Goal: Navigation & Orientation: Find specific page/section

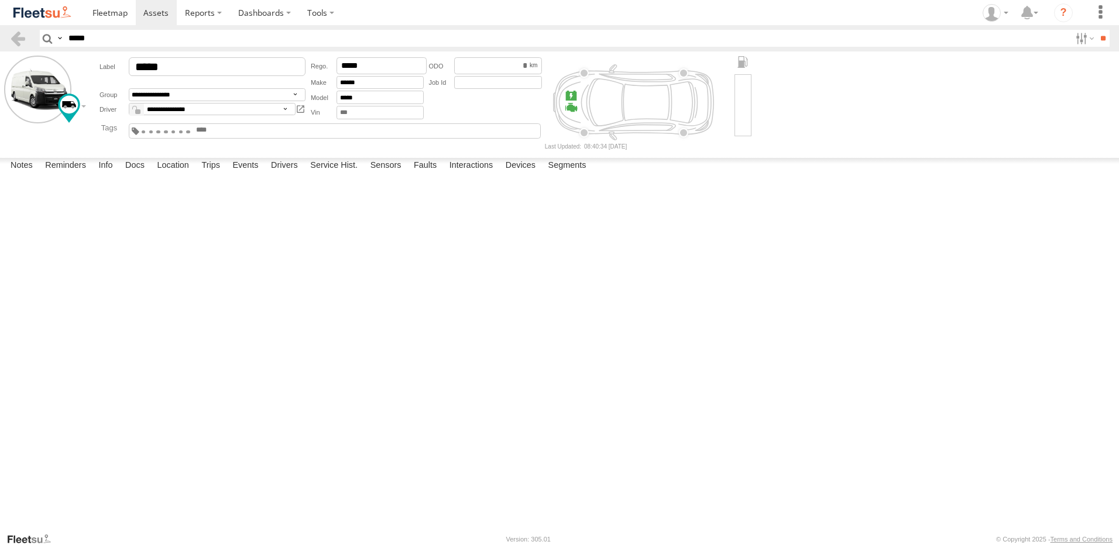
select select "*****"
click at [106, 6] on link at bounding box center [110, 12] width 52 height 25
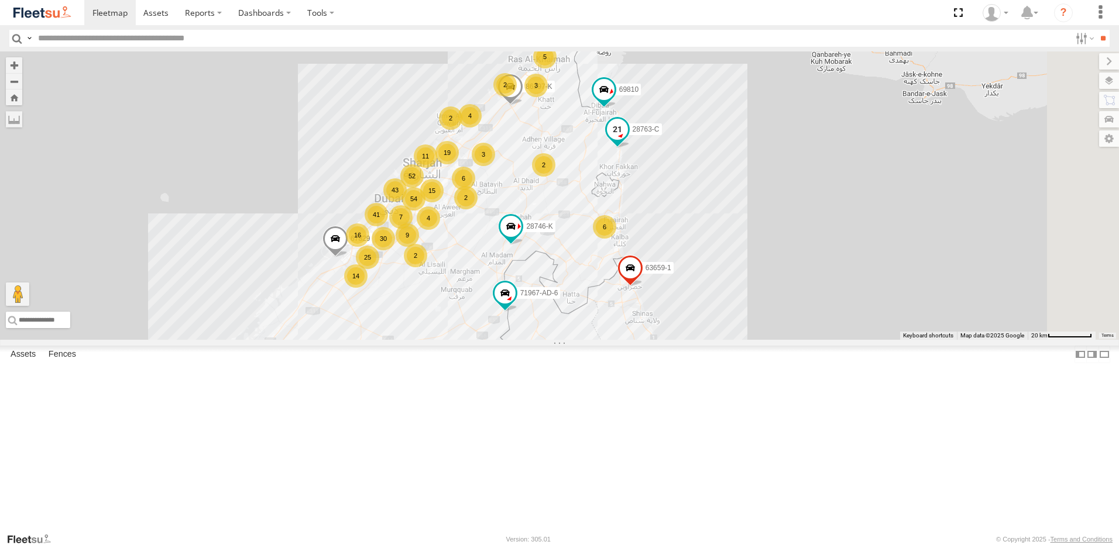
drag, startPoint x: 881, startPoint y: 274, endPoint x: 747, endPoint y: 230, distance: 141.0
click at [628, 140] on span at bounding box center [617, 129] width 21 height 21
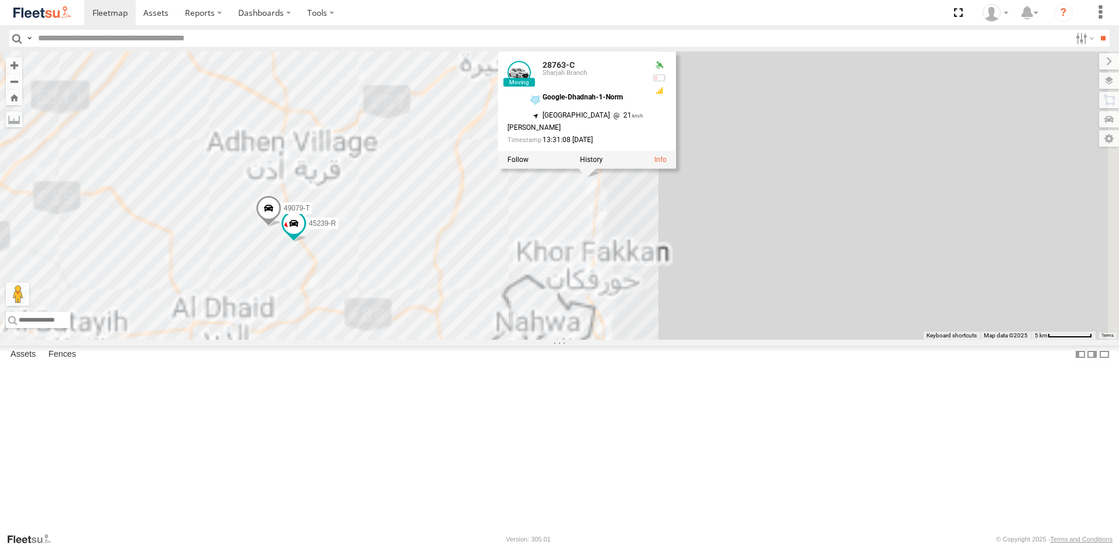
click at [854, 290] on div "86239-K 24418-AD-13 63659-1 28763-C 71967-AD-6 67829 69810 28746-K 86197-K 2762…" at bounding box center [559, 196] width 1119 height 289
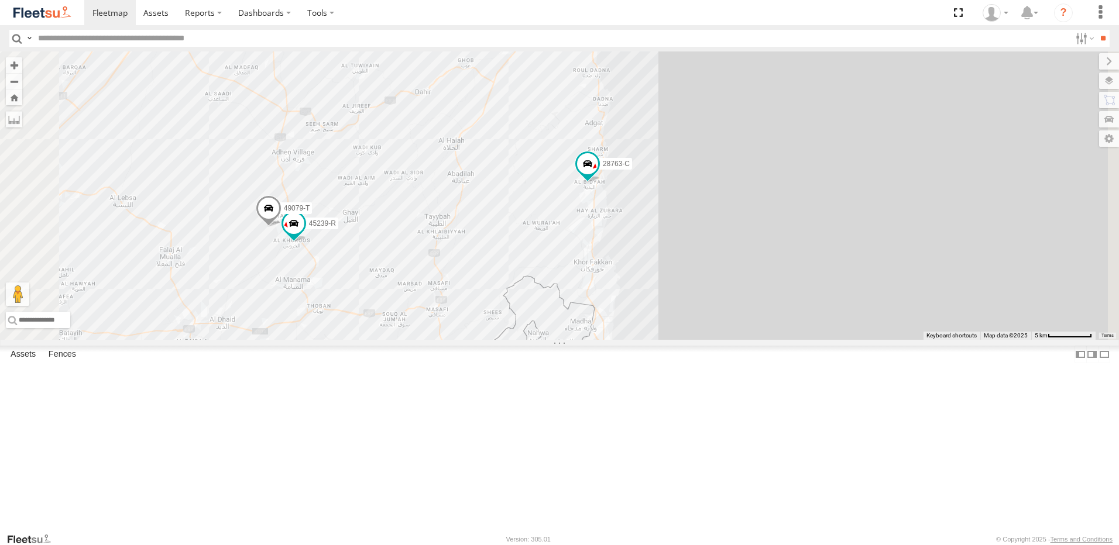
drag, startPoint x: 812, startPoint y: 314, endPoint x: 735, endPoint y: 334, distance: 79.8
click at [747, 332] on div "86239-K 24418-AD-13 63659-1 28763-C 71967-AD-6 67829 69810 28746-K 86197-K 2762…" at bounding box center [559, 196] width 1119 height 289
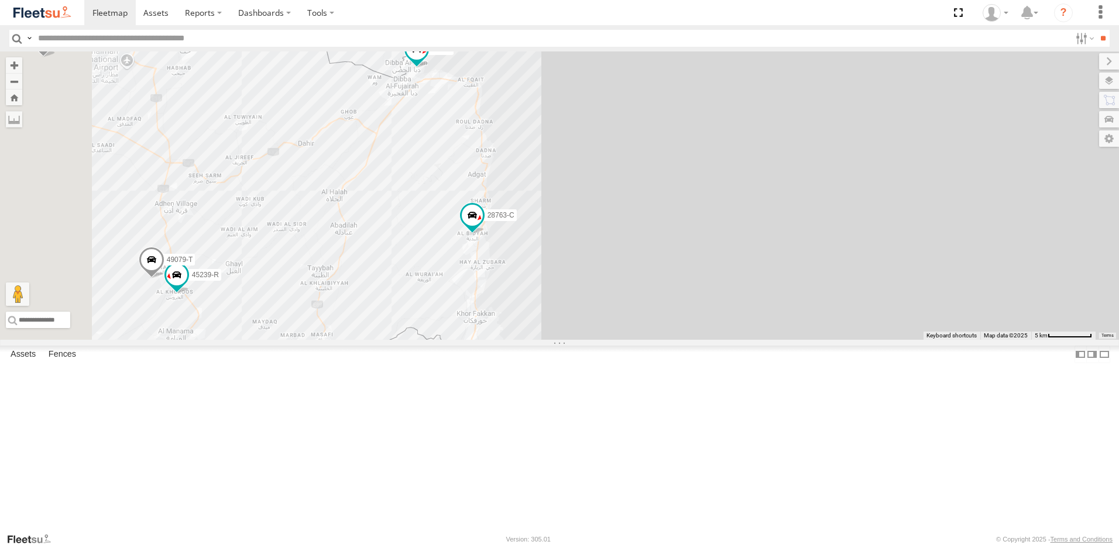
drag, startPoint x: 571, startPoint y: 366, endPoint x: 692, endPoint y: 361, distance: 121.3
click at [722, 340] on div "86239-K 24418-AD-13 63659-1 28763-C 71967-AD-6 67829 69810 28746-K 86197-K 2762…" at bounding box center [559, 196] width 1119 height 289
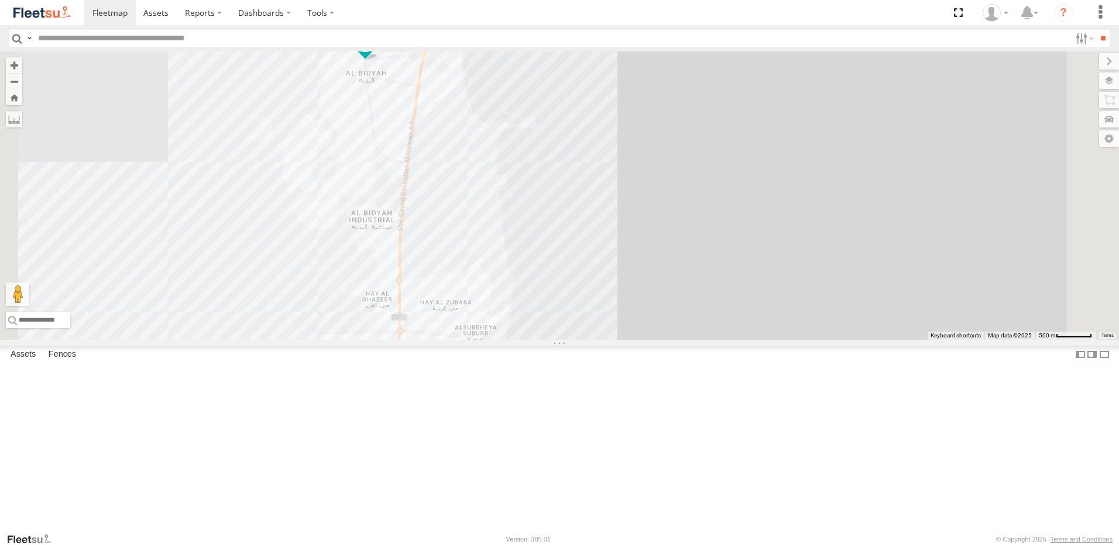
click at [376, 52] on span at bounding box center [365, 40] width 21 height 21
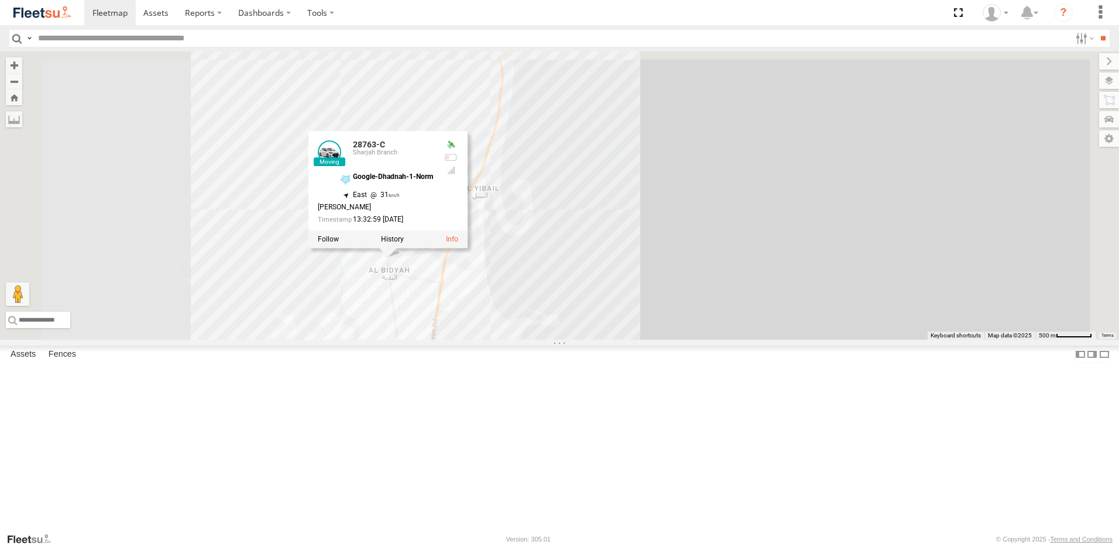
drag, startPoint x: 643, startPoint y: 122, endPoint x: 611, endPoint y: 333, distance: 213.6
click at [668, 335] on div "86239-K 24418-AD-13 63659-1 28763-C 71967-AD-6 67829 69810 28746-K 86197-K 2762…" at bounding box center [559, 196] width 1119 height 289
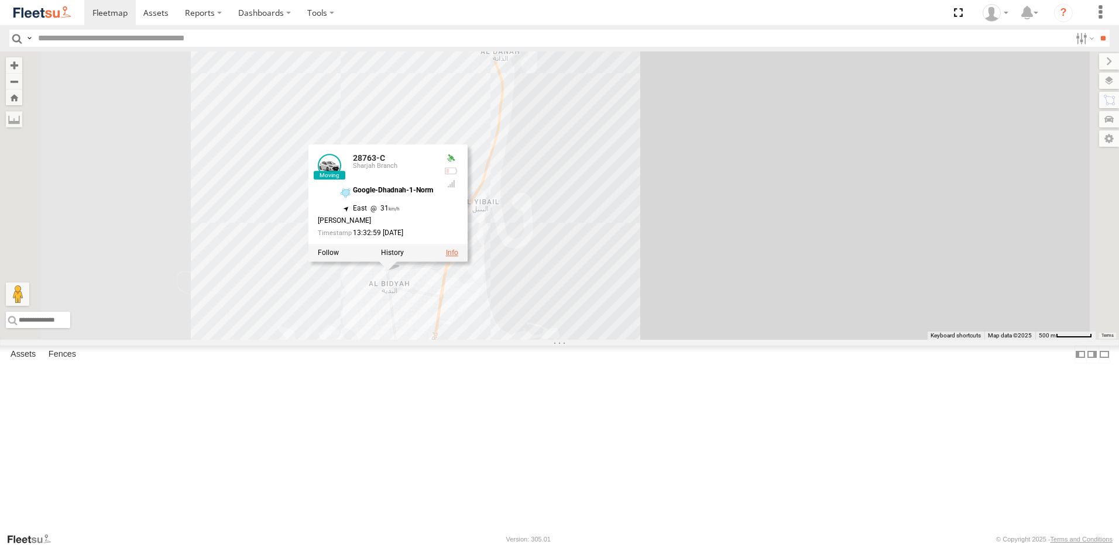
click at [458, 257] on link at bounding box center [452, 253] width 12 height 8
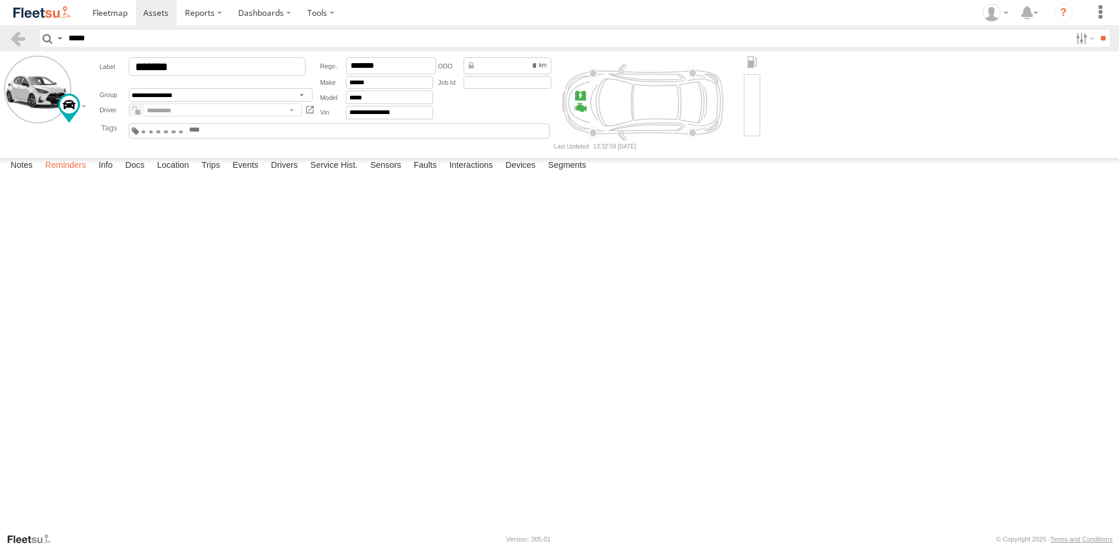
click at [85, 174] on label "Reminders" at bounding box center [65, 166] width 53 height 16
click at [109, 174] on label "Info" at bounding box center [105, 166] width 26 height 16
click at [176, 174] on label "Location" at bounding box center [173, 166] width 44 height 16
click at [135, 174] on label "Docs" at bounding box center [134, 166] width 31 height 16
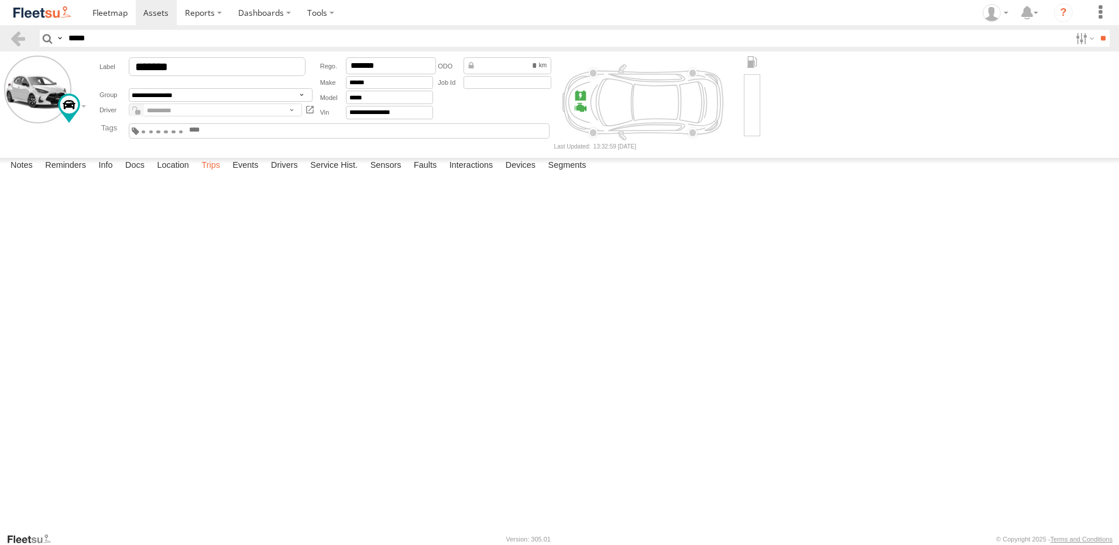
click at [198, 174] on label "Trips" at bounding box center [210, 166] width 30 height 16
click at [246, 174] on label "Events" at bounding box center [244, 166] width 37 height 16
click at [284, 174] on label "Drivers" at bounding box center [284, 166] width 39 height 16
click at [346, 174] on label "Service Hist." at bounding box center [333, 166] width 59 height 16
click at [26, 41] on section at bounding box center [19, 38] width 21 height 17
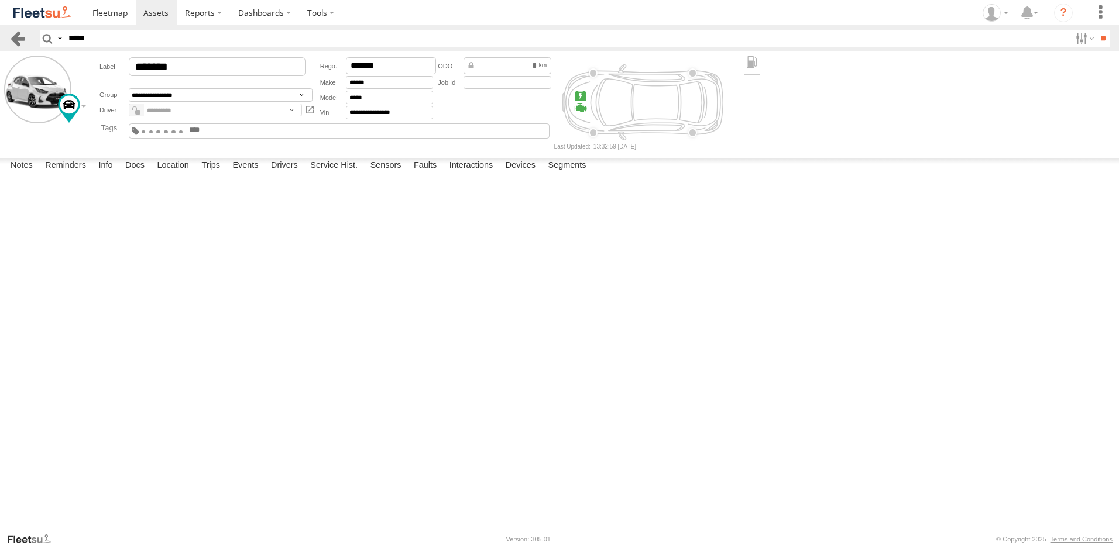
click at [15, 39] on link at bounding box center [17, 38] width 17 height 17
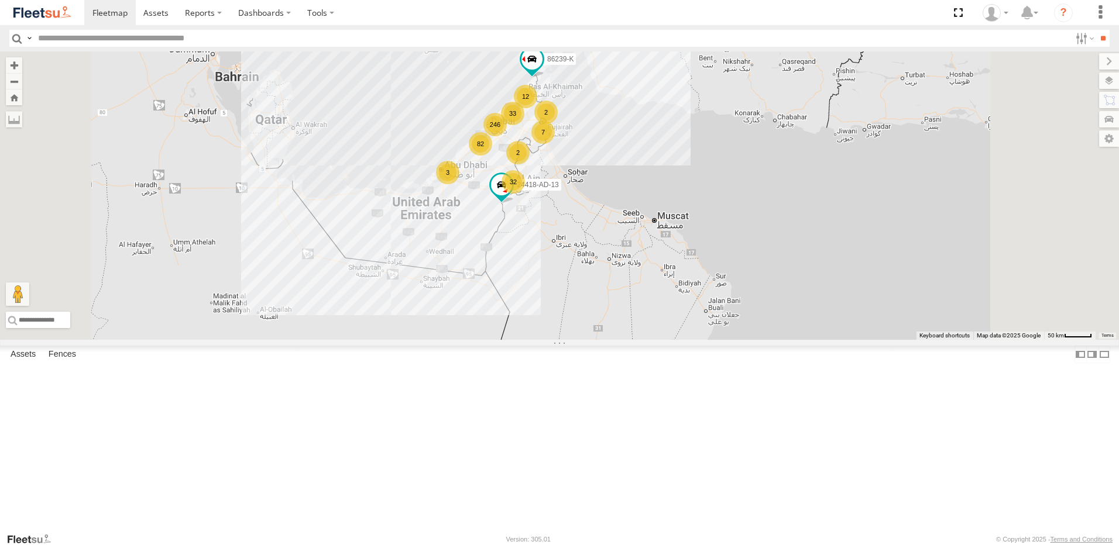
drag, startPoint x: 694, startPoint y: 354, endPoint x: 681, endPoint y: 290, distance: 65.2
click at [720, 319] on div "86239-K 24418-AD-13 246 32 82 12 33 3 7 2 2" at bounding box center [559, 196] width 1119 height 289
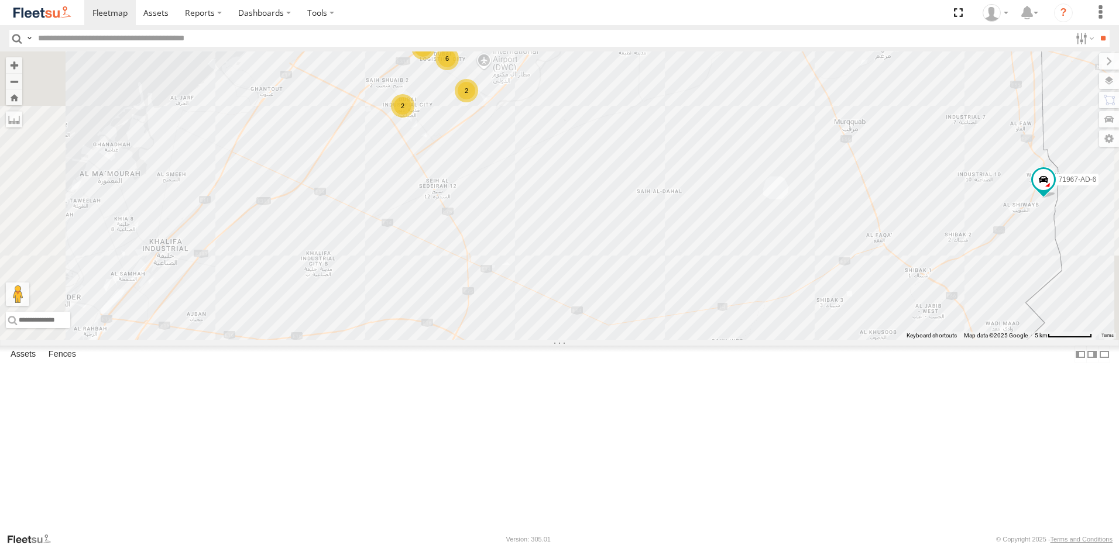
drag, startPoint x: 541, startPoint y: 287, endPoint x: 526, endPoint y: 392, distance: 105.9
click at [526, 340] on div "86239-K 24418-AD-13 63659-1 28763-C 71967-AD-6 94903-B 67829 28746-K 54880-AD-2…" at bounding box center [559, 196] width 1119 height 289
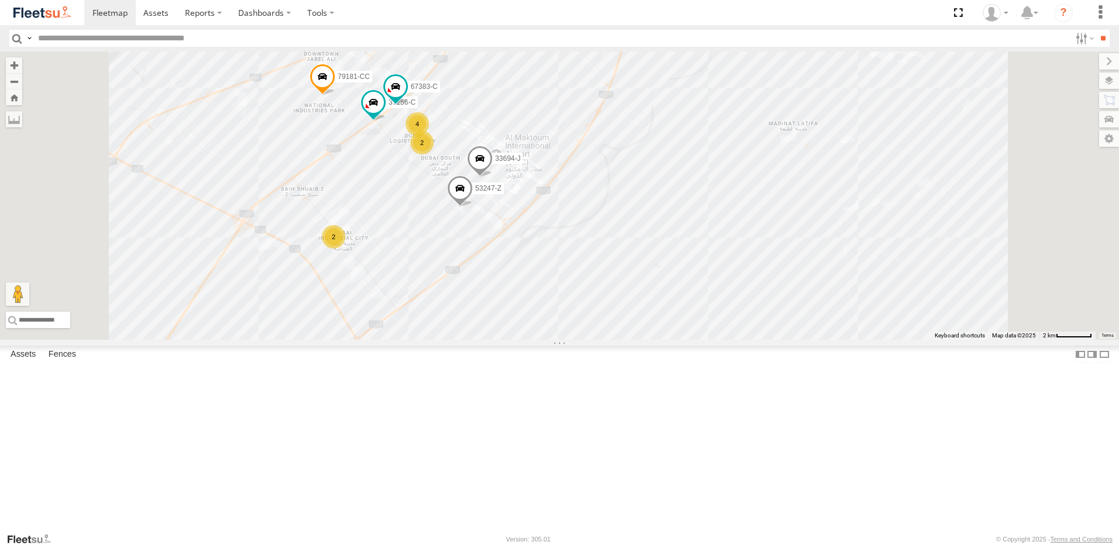
drag, startPoint x: 450, startPoint y: 383, endPoint x: 619, endPoint y: 423, distance: 173.8
click at [618, 340] on div "86239-K 24418-AD-13 63659-1 28763-C 71967-AD-6 94903-B 67829 28746-K 54880-AD-2…" at bounding box center [559, 196] width 1119 height 289
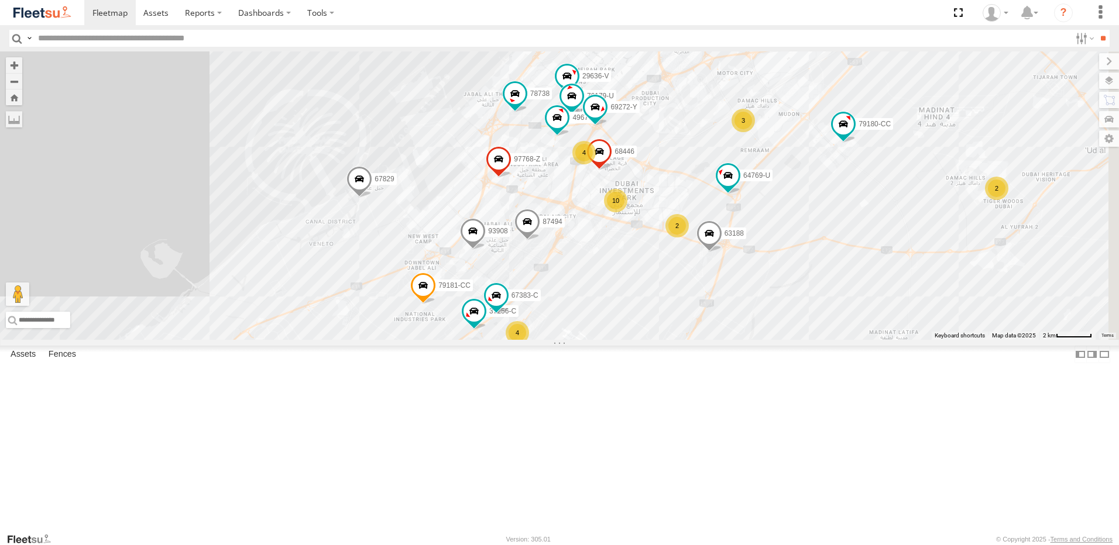
drag, startPoint x: 767, startPoint y: 292, endPoint x: 478, endPoint y: 482, distance: 345.3
click at [470, 340] on div "86239-K 24418-AD-13 63659-1 28763-C 71967-AD-6 94903-B 67829 28746-K 54880-AD-2…" at bounding box center [559, 196] width 1119 height 289
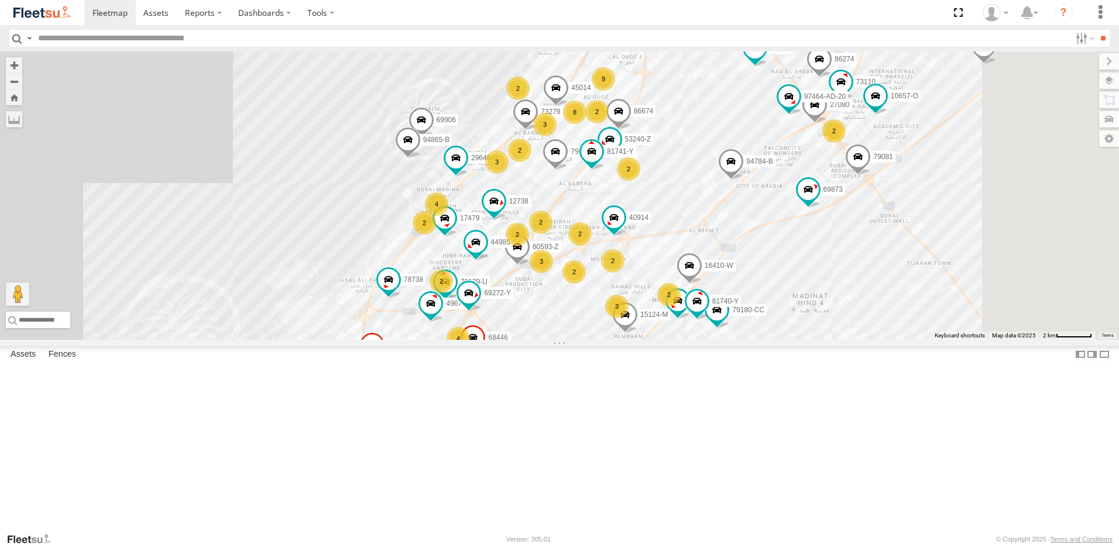
drag, startPoint x: 690, startPoint y: 270, endPoint x: 624, endPoint y: 417, distance: 160.9
click at [624, 340] on div "86239-K 24418-AD-13 63659-1 28763-C 71967-AD-6 94903-B 67829 28746-K 54880-AD-2…" at bounding box center [559, 196] width 1119 height 289
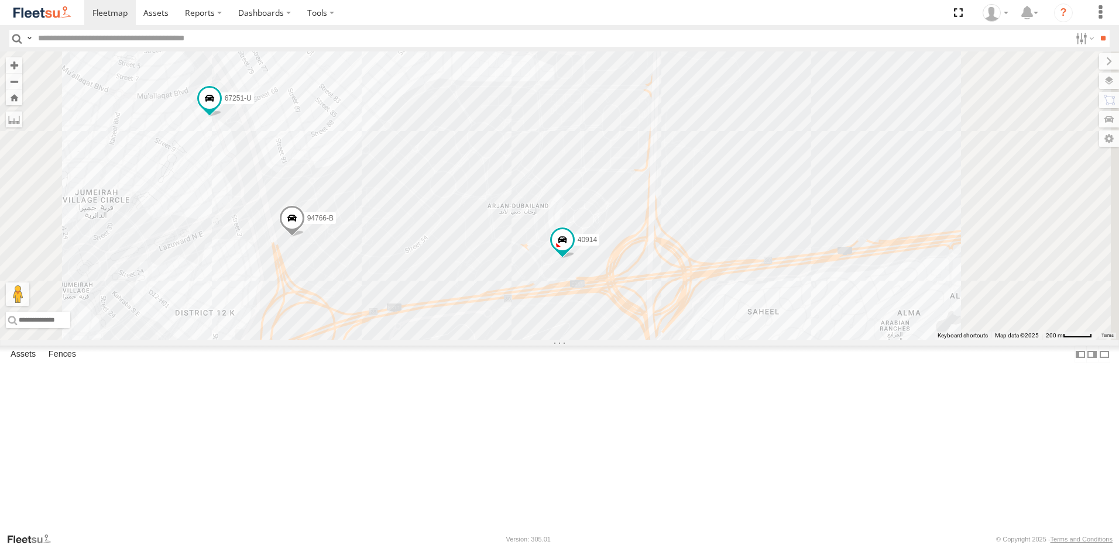
drag, startPoint x: 657, startPoint y: 404, endPoint x: 665, endPoint y: 330, distance: 74.8
click at [618, 325] on div "86239-K 24418-AD-13 63659-1 28763-C 71967-AD-6 94903-B 67829 28746-K 54880-AD-2…" at bounding box center [559, 196] width 1119 height 289
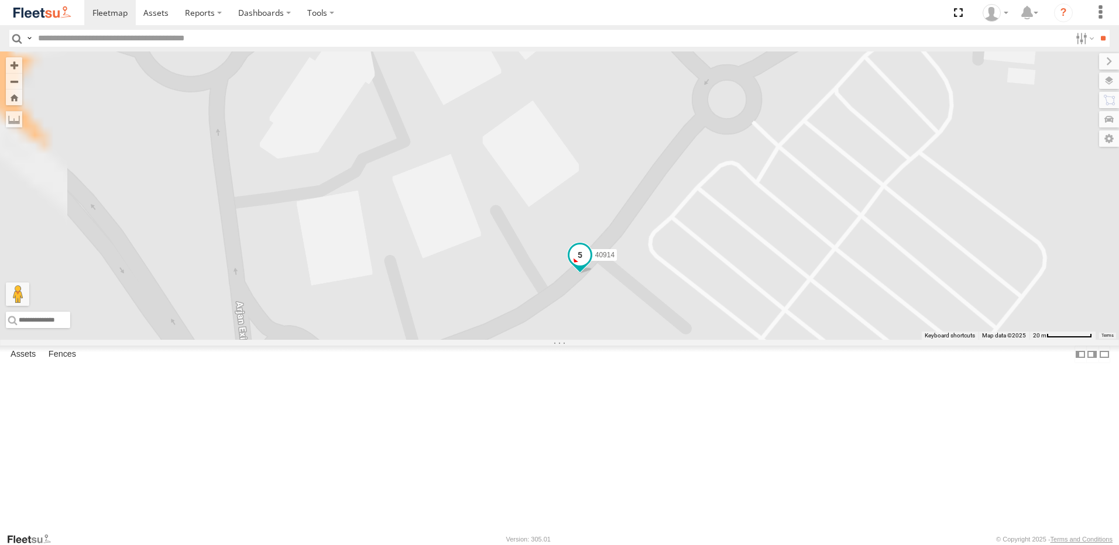
click at [591, 266] on span at bounding box center [579, 255] width 21 height 21
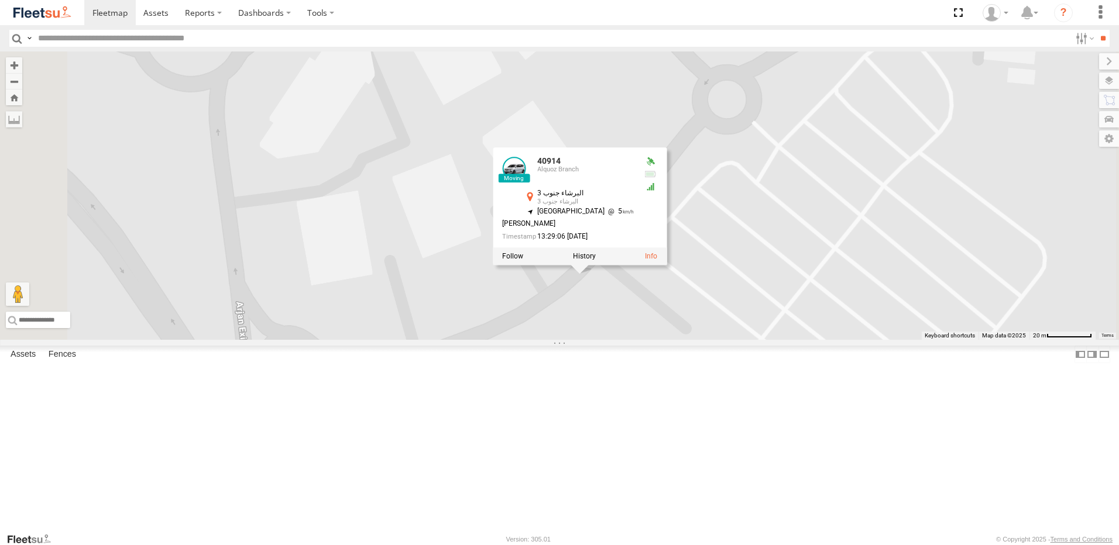
click at [753, 340] on div "86239-K 24418-AD-13 63659-1 28763-C 71967-AD-6 94903-B 67829 28746-K 54880-AD-2…" at bounding box center [559, 196] width 1119 height 289
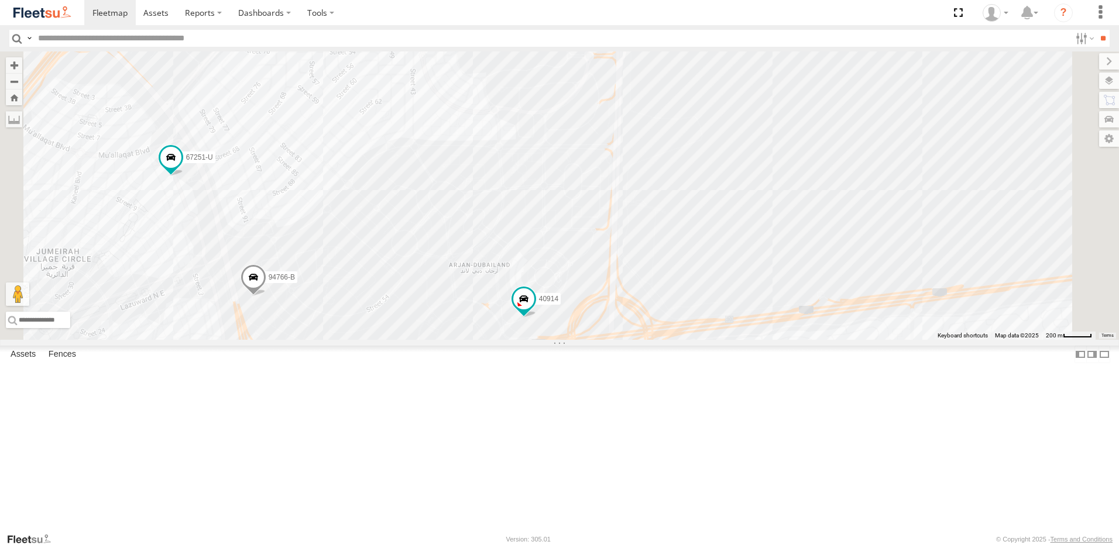
drag, startPoint x: 552, startPoint y: 300, endPoint x: 715, endPoint y: 367, distance: 175.9
click at [694, 340] on div "86239-K 24418-AD-13 63659-1 28763-C 71967-AD-6 94903-B 67829 28746-K 54880-AD-2…" at bounding box center [559, 196] width 1119 height 289
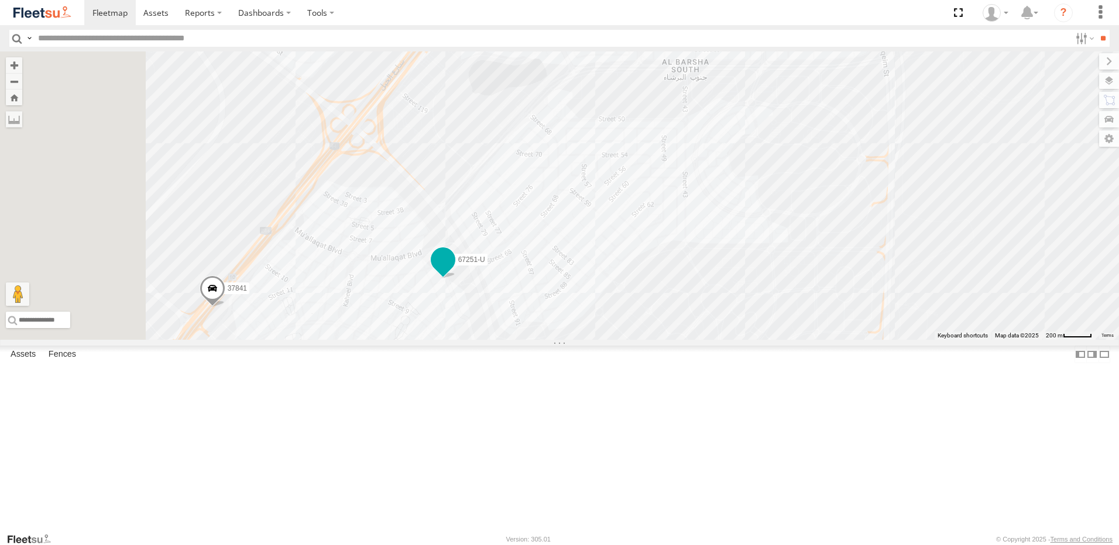
click at [454, 270] on span at bounding box center [443, 259] width 21 height 21
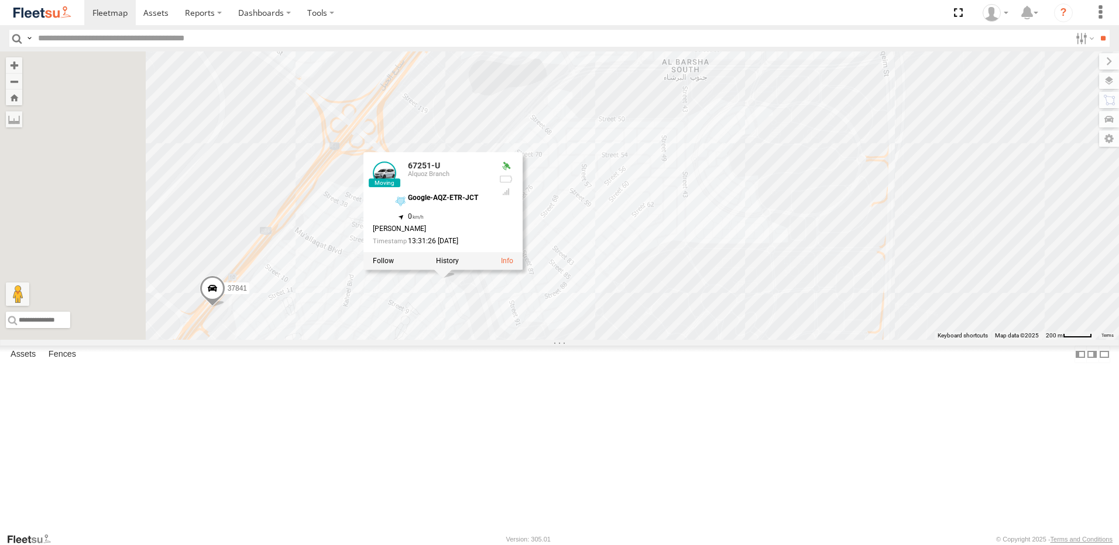
click at [695, 340] on div "86239-K 24418-AD-13 63659-1 28763-C 71967-AD-6 94903-B 67829 28746-K 54880-AD-2…" at bounding box center [559, 196] width 1119 height 289
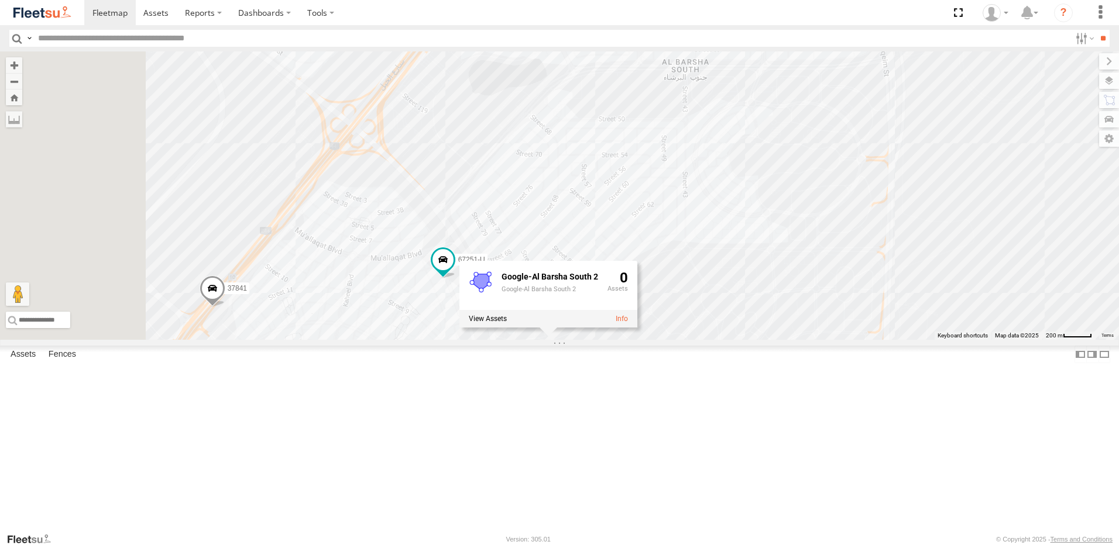
drag, startPoint x: 519, startPoint y: 434, endPoint x: 636, endPoint y: 373, distance: 131.9
click at [616, 340] on div "86239-K 24418-AD-13 63659-1 28763-C 71967-AD-6 94903-B 67829 28746-K 54880-AD-2…" at bounding box center [559, 196] width 1119 height 289
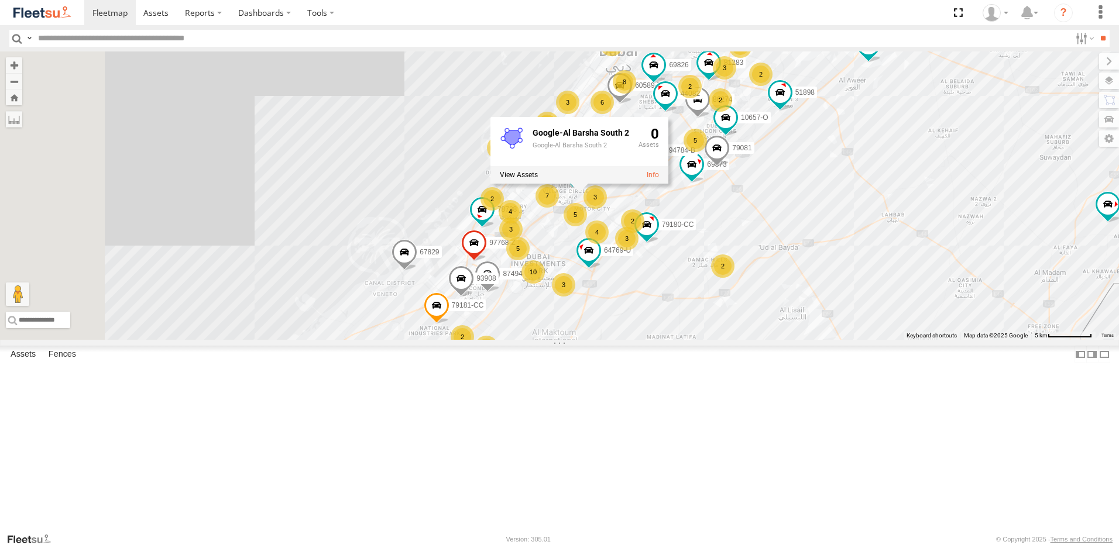
drag, startPoint x: 584, startPoint y: 454, endPoint x: 673, endPoint y: 379, distance: 116.4
click at [673, 340] on div "86239-K 24418-AD-13 63659-1 28763-C 71967-AD-6 94903-B 67829 28746-K 54880-AD-2…" at bounding box center [559, 196] width 1119 height 289
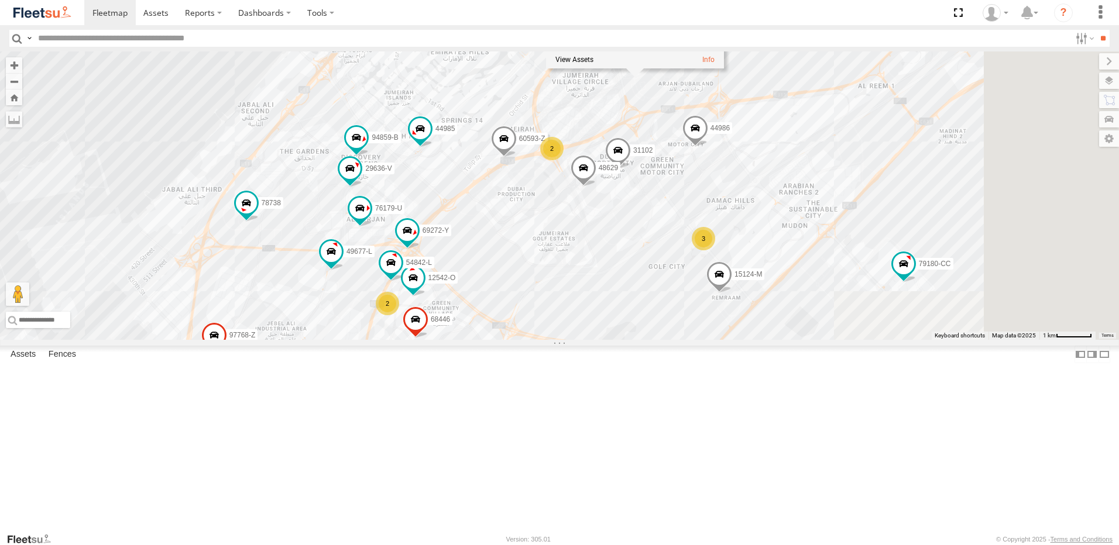
drag, startPoint x: 752, startPoint y: 291, endPoint x: 589, endPoint y: 468, distance: 240.6
click at [589, 340] on div "86239-K 24418-AD-13 63659-1 28763-C 71967-AD-6 94903-B 67829 28746-K 54880-AD-2…" at bounding box center [559, 196] width 1119 height 289
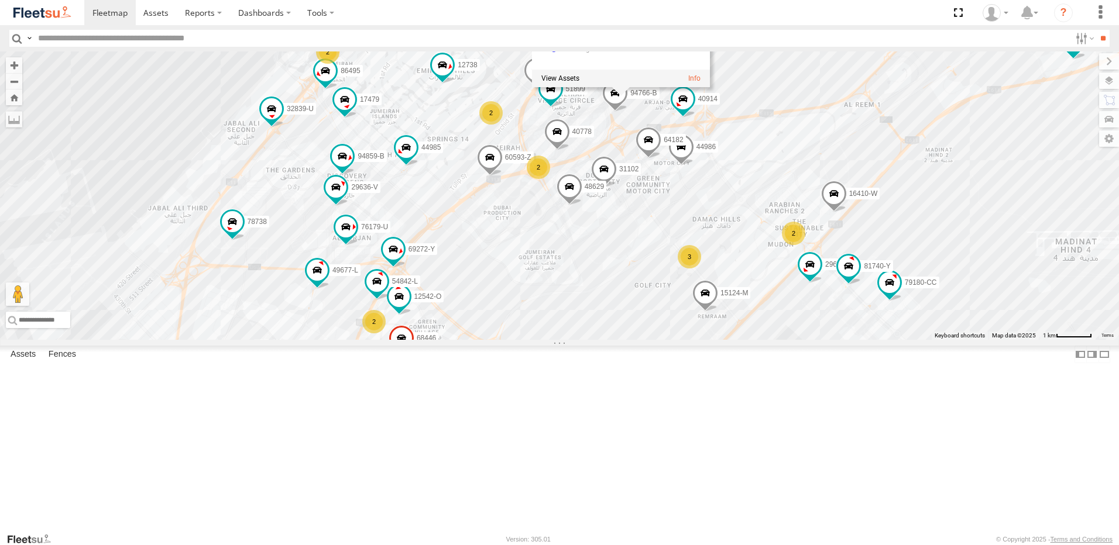
drag, startPoint x: 682, startPoint y: 302, endPoint x: 615, endPoint y: 417, distance: 133.0
click at [615, 340] on div "86239-K 24418-AD-13 63659-1 28763-C 71967-AD-6 94903-B 67829 28746-K 54880-AD-2…" at bounding box center [559, 196] width 1119 height 289
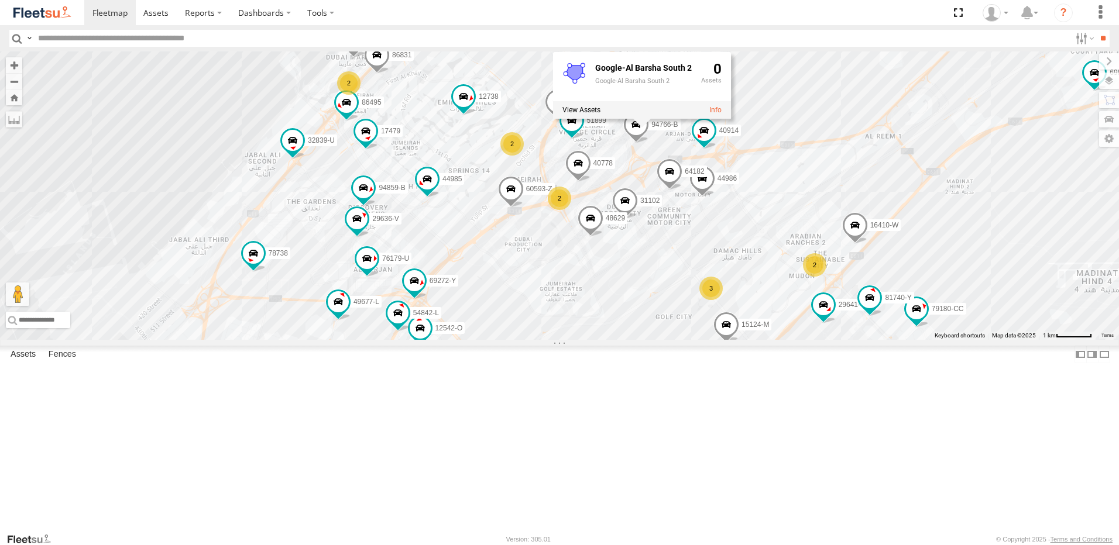
drag, startPoint x: 494, startPoint y: 372, endPoint x: 668, endPoint y: 155, distance: 278.5
click at [668, 155] on div "86239-K 24418-AD-13 63659-1 28763-C 71967-AD-6 94903-B 67829 28746-K 54880-AD-2…" at bounding box center [559, 196] width 1119 height 289
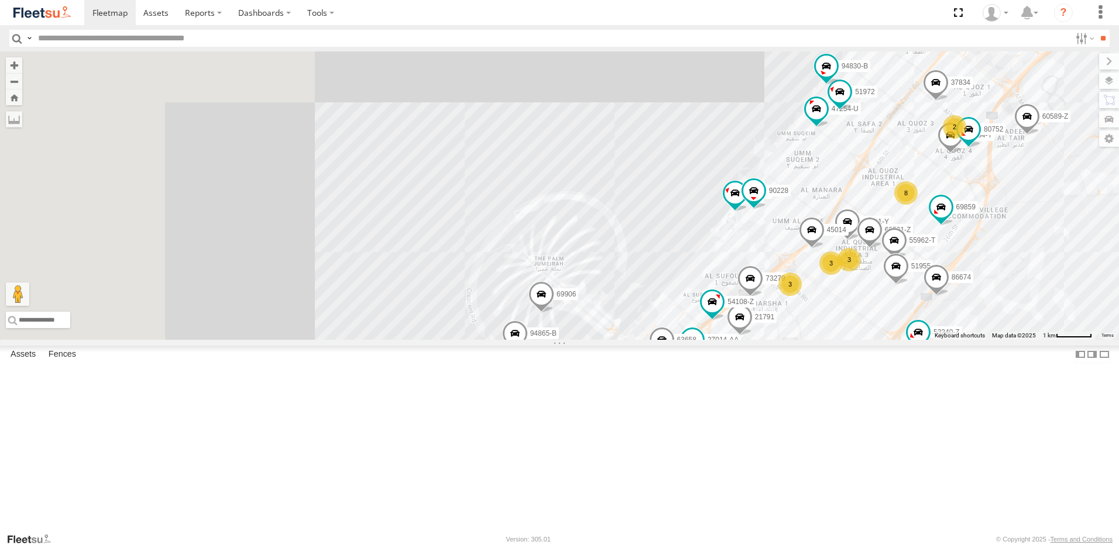
drag, startPoint x: 534, startPoint y: 208, endPoint x: 724, endPoint y: 493, distance: 342.3
click at [753, 545] on html at bounding box center [559, 272] width 1119 height 545
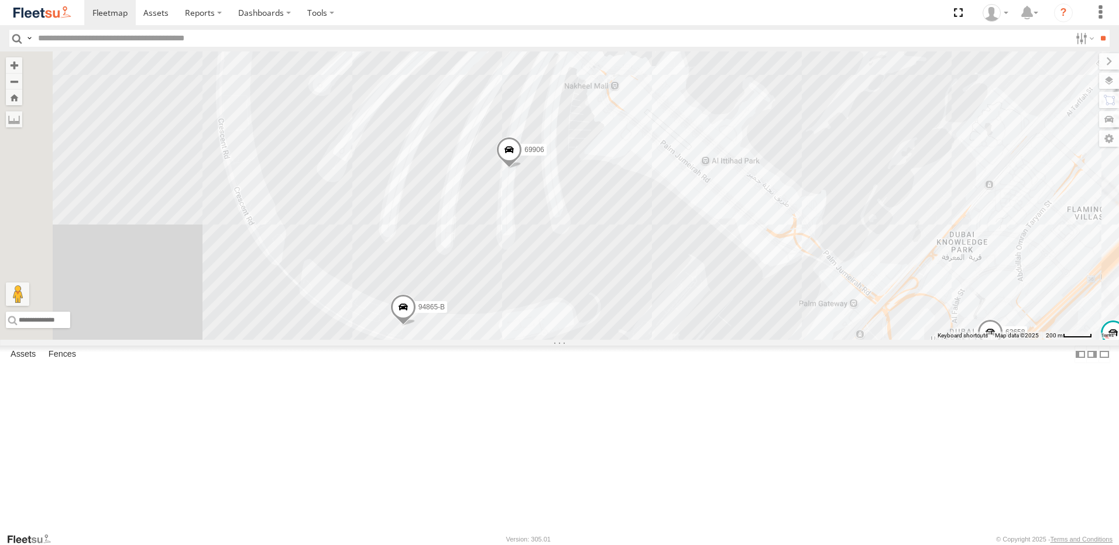
click at [416, 326] on span at bounding box center [403, 310] width 26 height 32
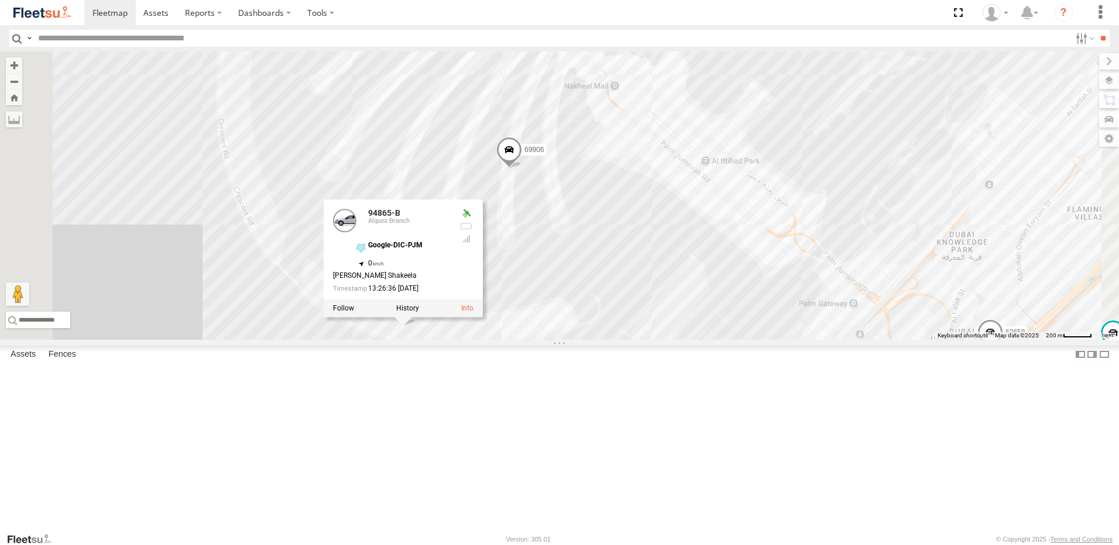
drag, startPoint x: 683, startPoint y: 427, endPoint x: 677, endPoint y: 431, distance: 6.8
click at [683, 340] on div "86239-K 24418-AD-13 63659-1 28763-C 71967-AD-6 94903-B 67829 28746-K 54880-AD-2…" at bounding box center [559, 196] width 1119 height 289
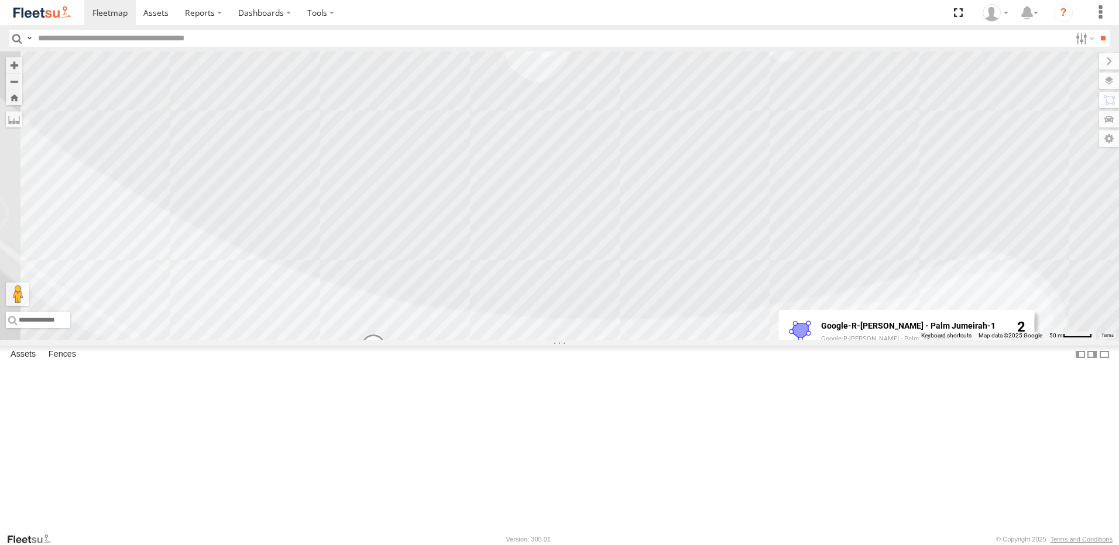
click at [386, 366] on span at bounding box center [374, 350] width 26 height 32
